Goal: Check status: Check status

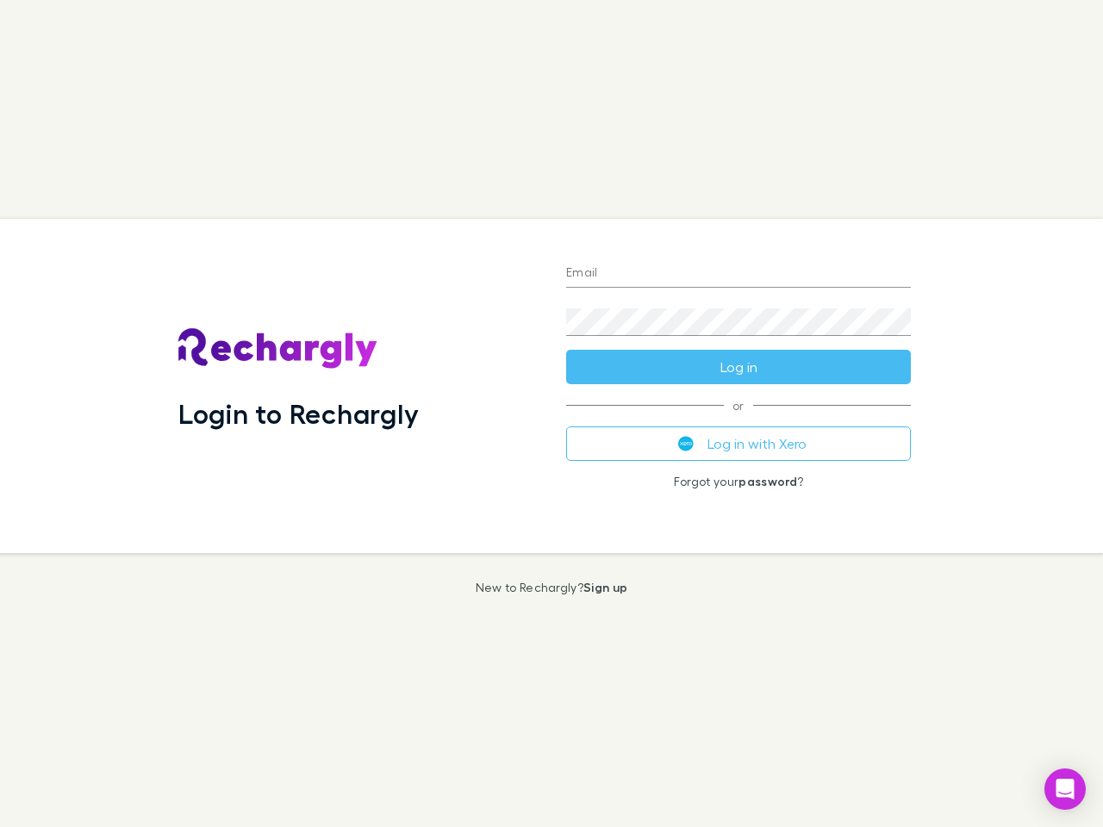
click at [551, 414] on div "Login to Rechargly" at bounding box center [359, 386] width 388 height 334
click at [738, 274] on input "Email" at bounding box center [738, 274] width 345 height 28
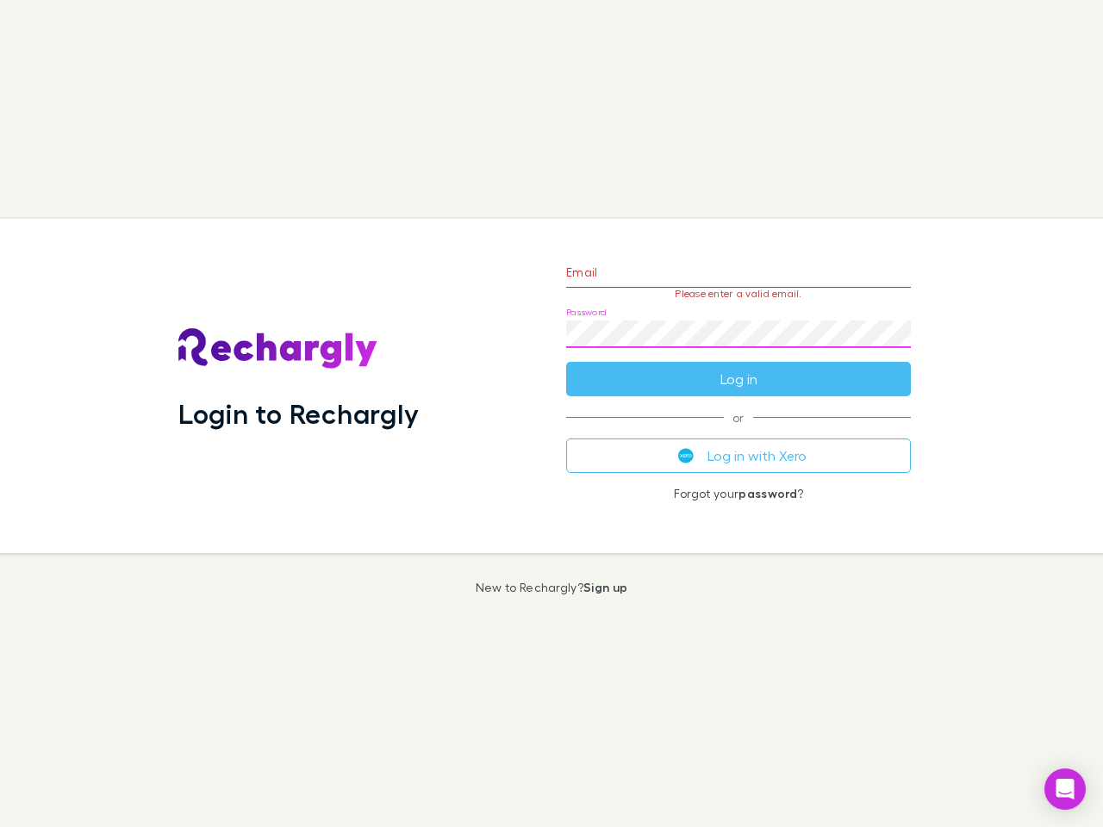
click at [738, 367] on form "Email Please enter a valid email. Password Log in" at bounding box center [738, 321] width 345 height 150
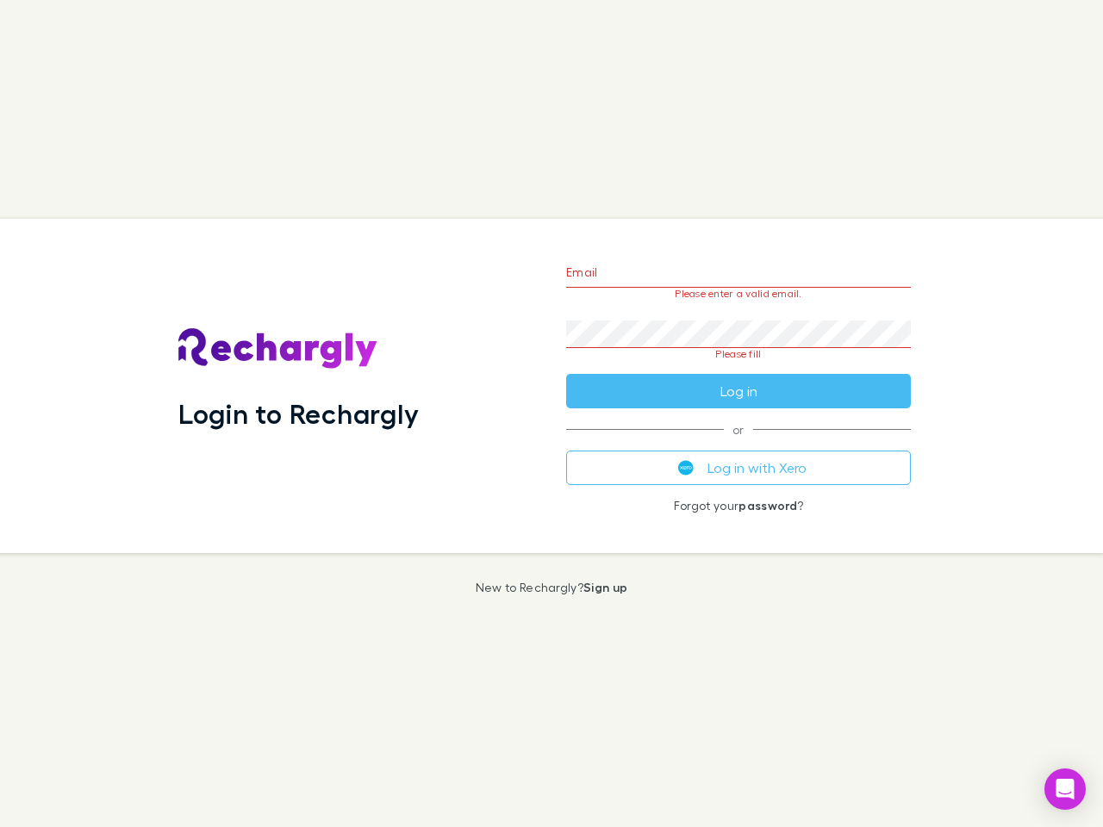
click at [738, 444] on div "Email Please enter a valid email. Password Please fill Log in or Log in with Xe…" at bounding box center [738, 386] width 372 height 334
click at [1065, 789] on icon "Open Intercom Messenger" at bounding box center [1065, 789] width 18 height 21
